Goal: Information Seeking & Learning: Learn about a topic

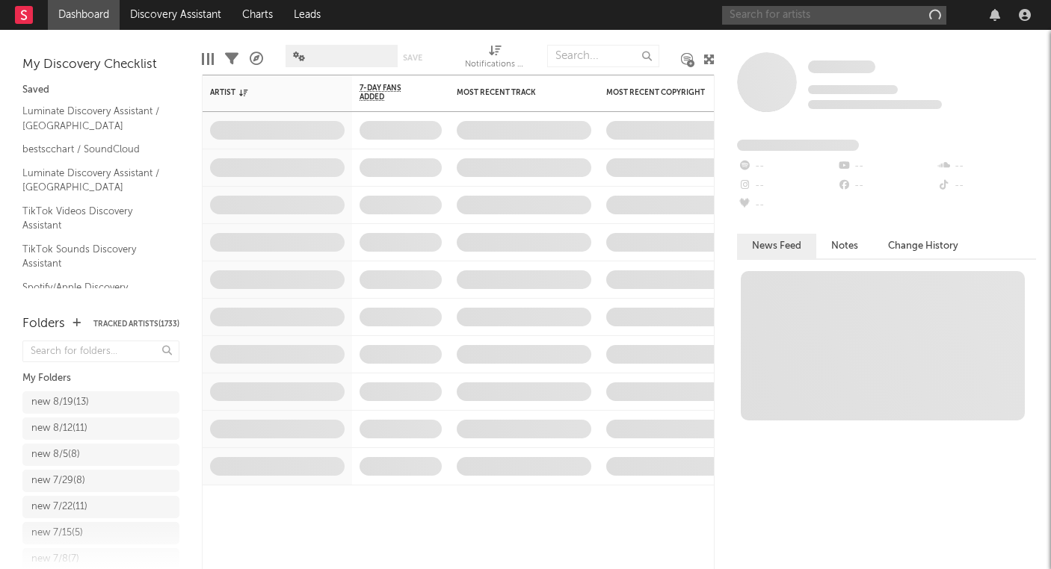
click at [741, 11] on input "text" at bounding box center [834, 15] width 224 height 19
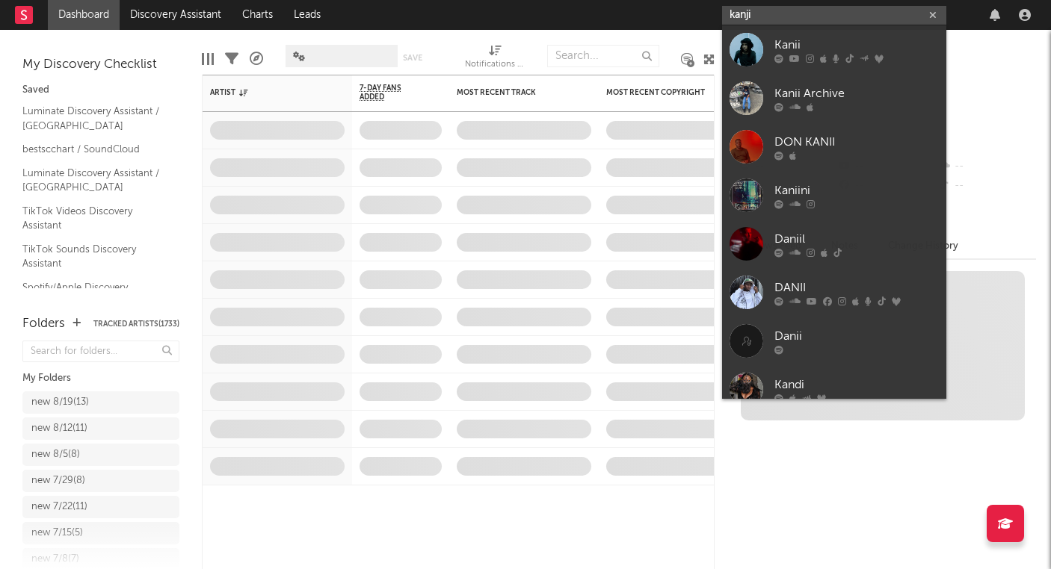
type input "kanji"
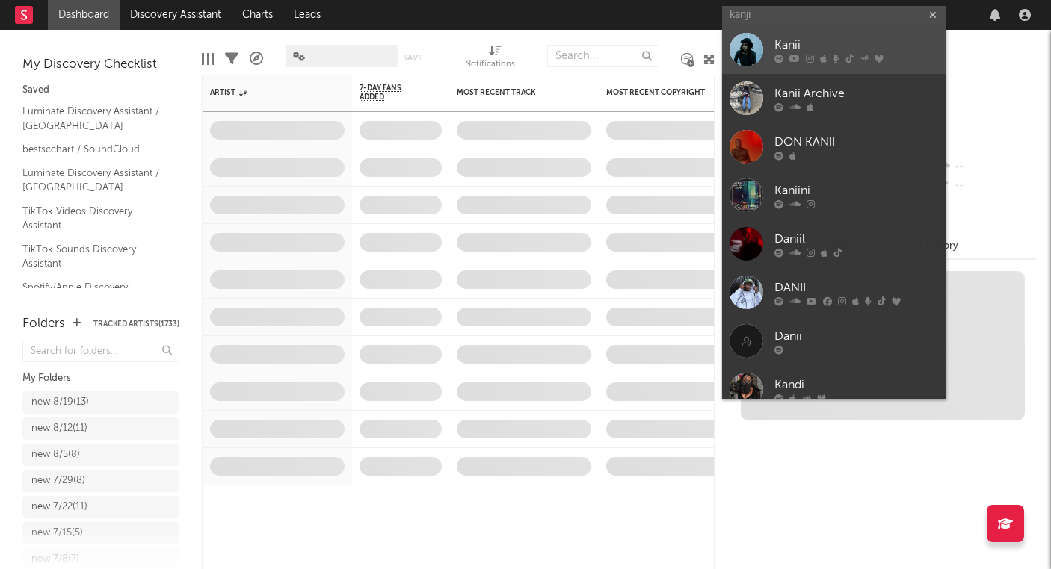
drag, startPoint x: 773, startPoint y: 25, endPoint x: 856, endPoint y: 61, distance: 89.7
click at [856, 61] on div at bounding box center [856, 58] width 164 height 9
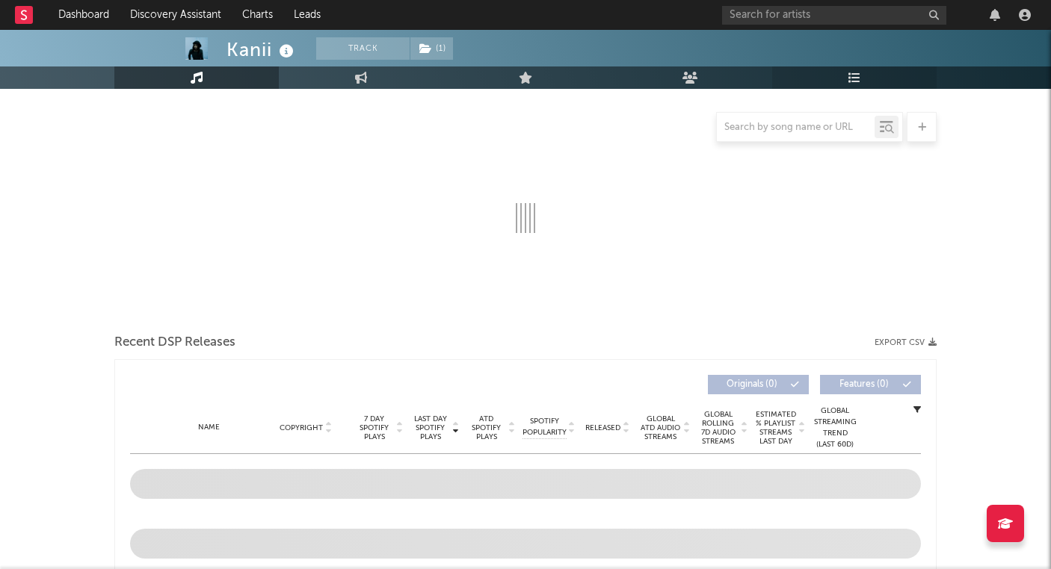
scroll to position [185, 0]
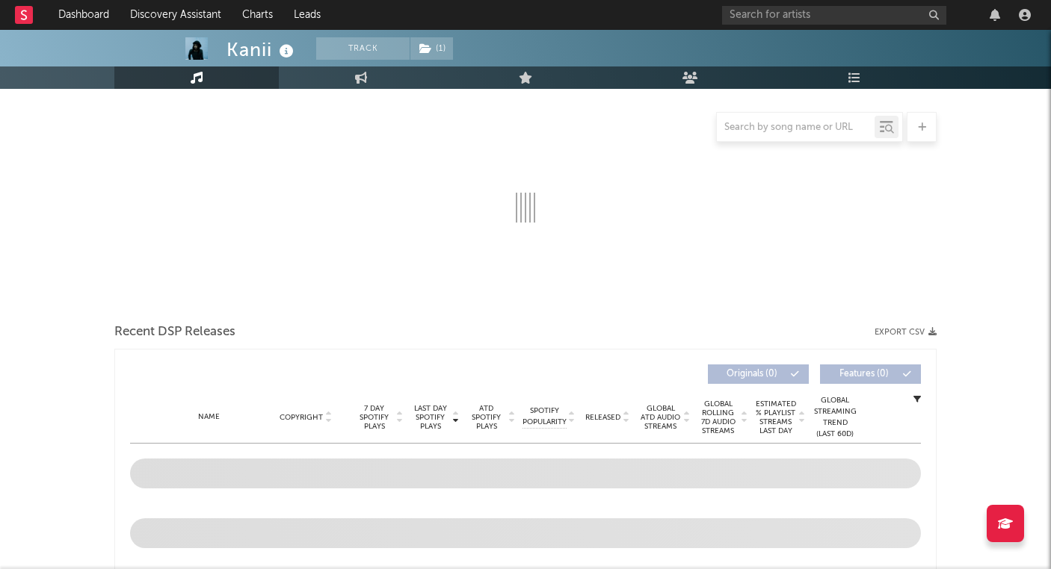
select select "6m"
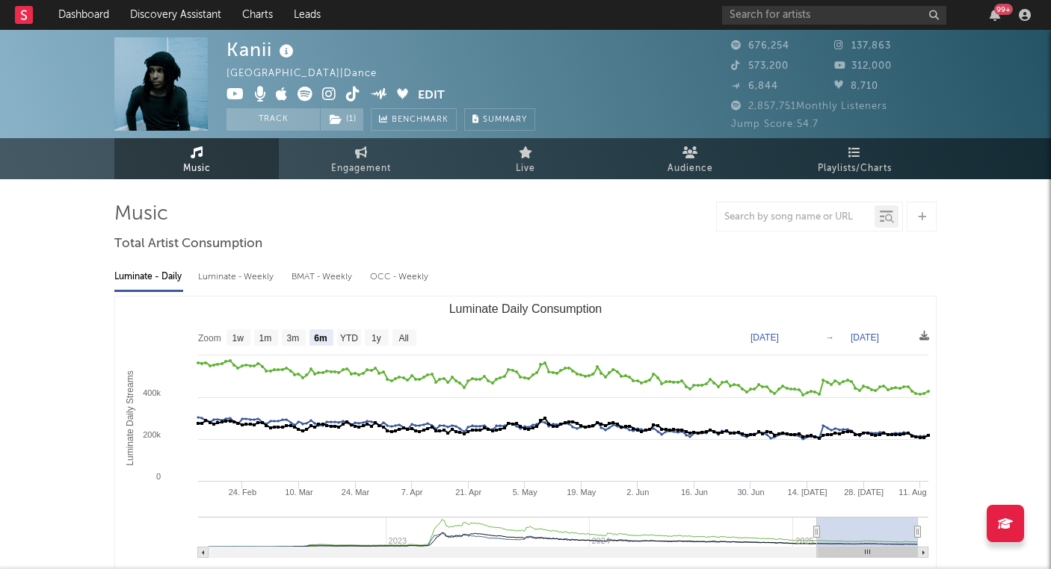
scroll to position [0, 0]
click at [169, 25] on link "Discovery Assistant" at bounding box center [176, 15] width 112 height 30
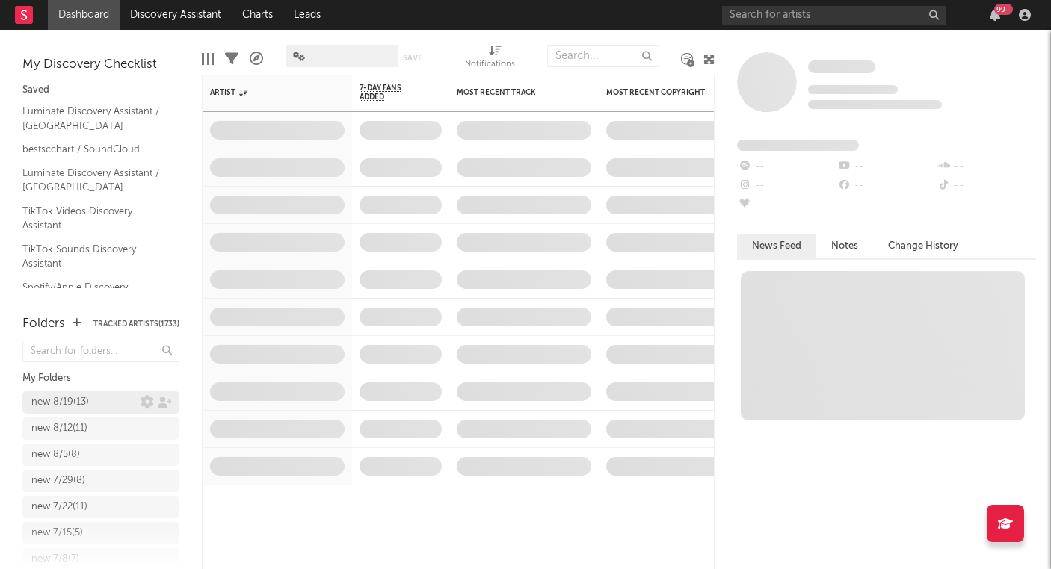
click at [103, 396] on div "new 8/19 ( 13 )" at bounding box center [85, 403] width 109 height 18
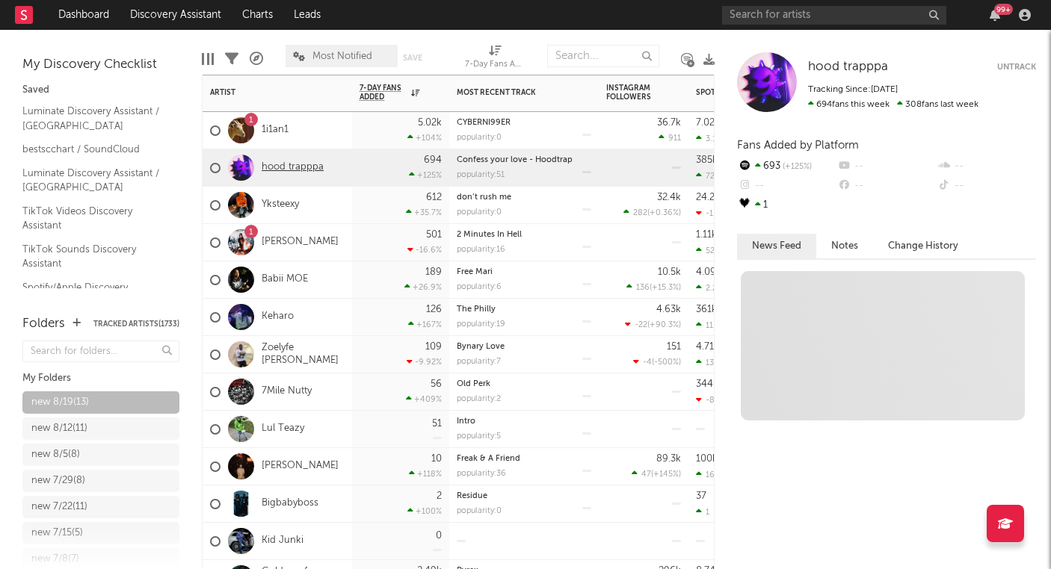
click at [310, 170] on link "hood trapppa" at bounding box center [293, 167] width 62 height 13
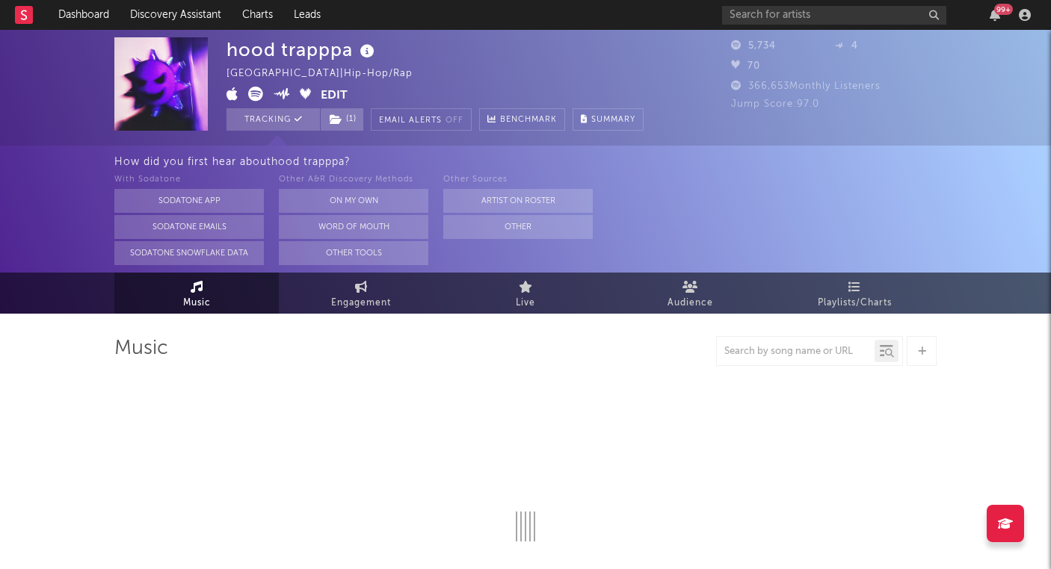
select select "1w"
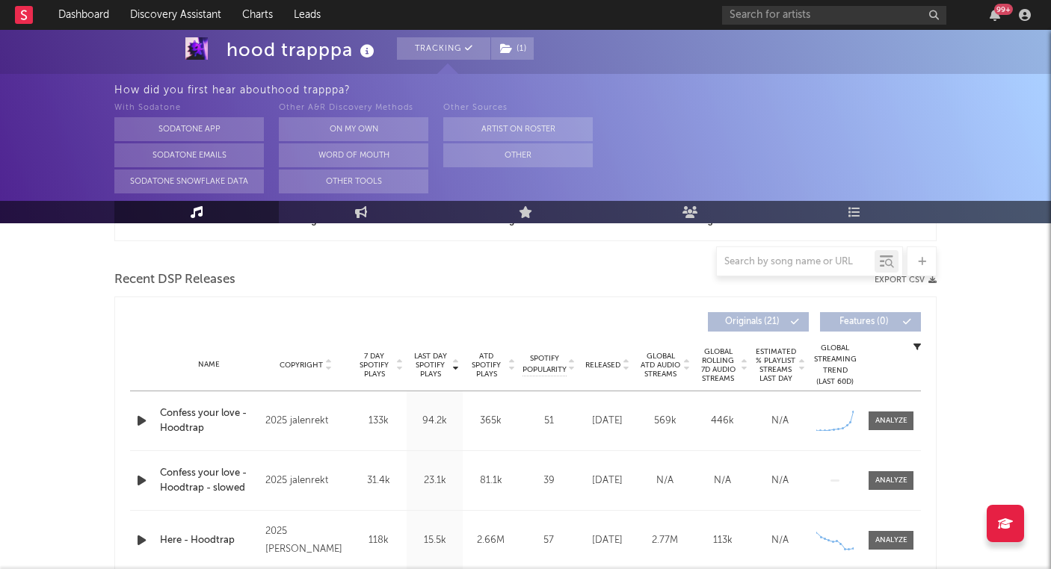
scroll to position [489, 0]
click at [886, 421] on div at bounding box center [891, 421] width 32 height 11
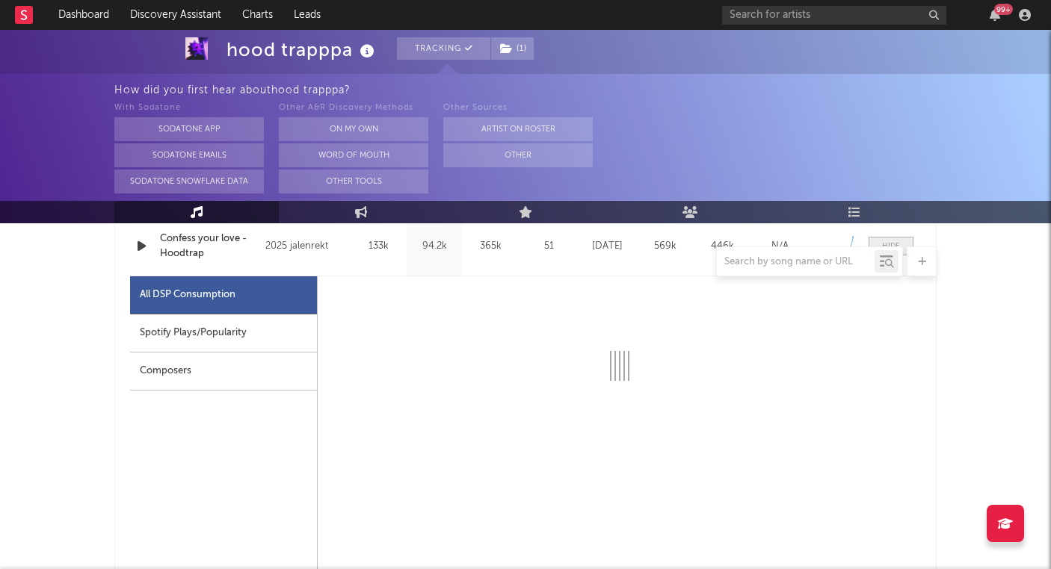
scroll to position [676, 0]
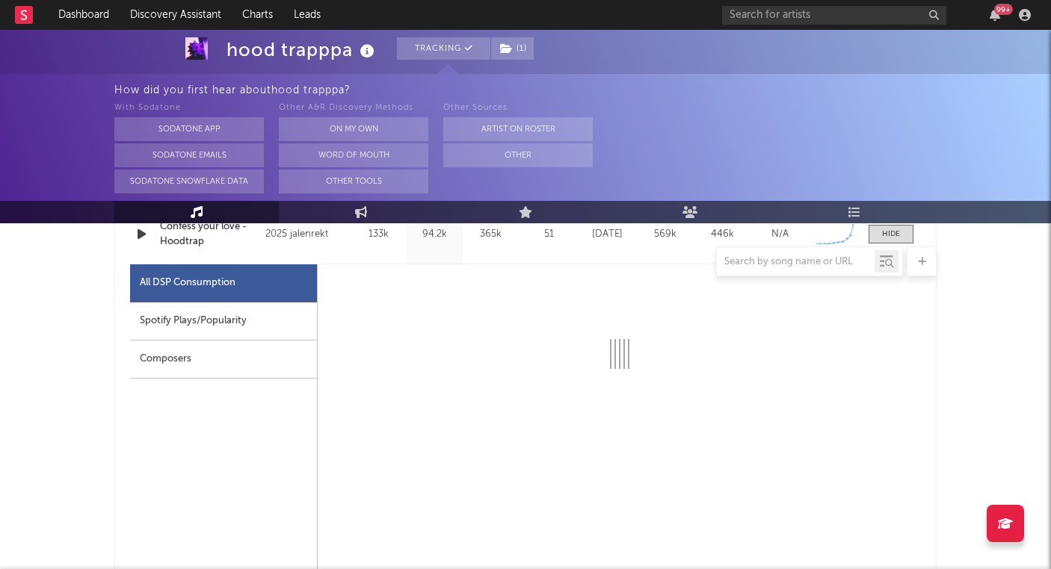
select select "1w"
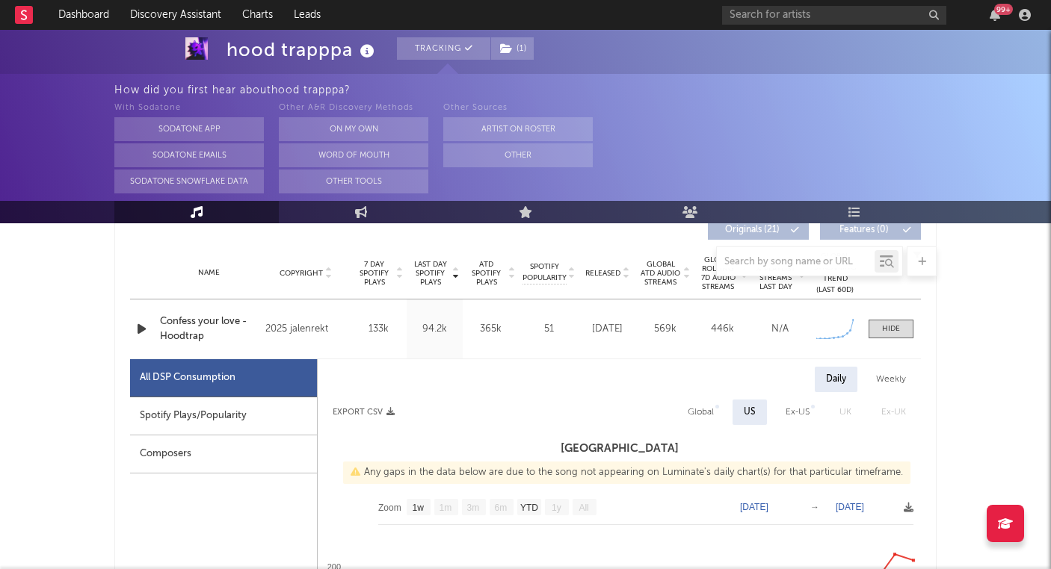
scroll to position [536, 0]
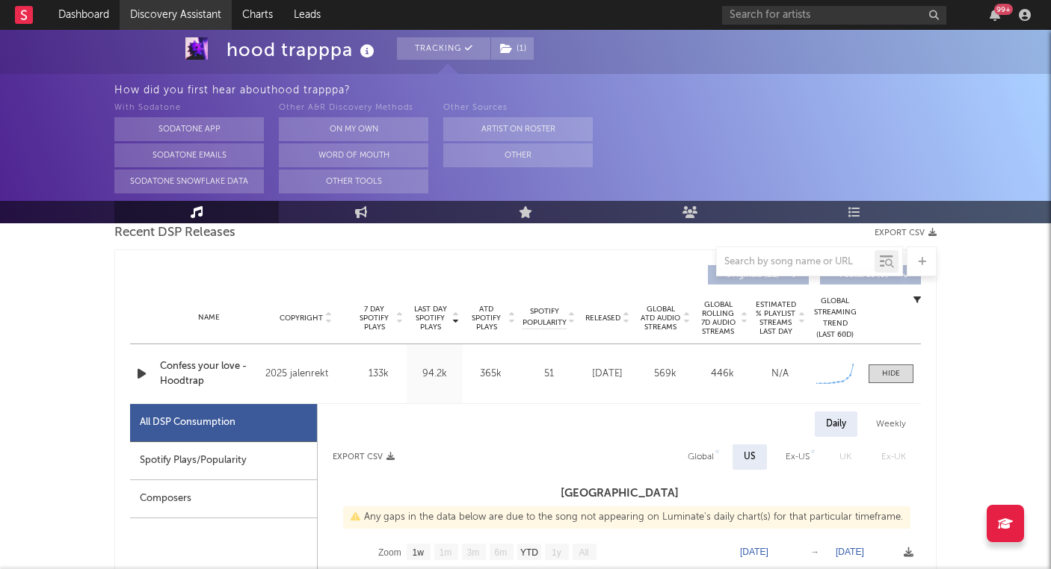
click at [201, 16] on link "Discovery Assistant" at bounding box center [176, 15] width 112 height 30
